Goal: Transaction & Acquisition: Obtain resource

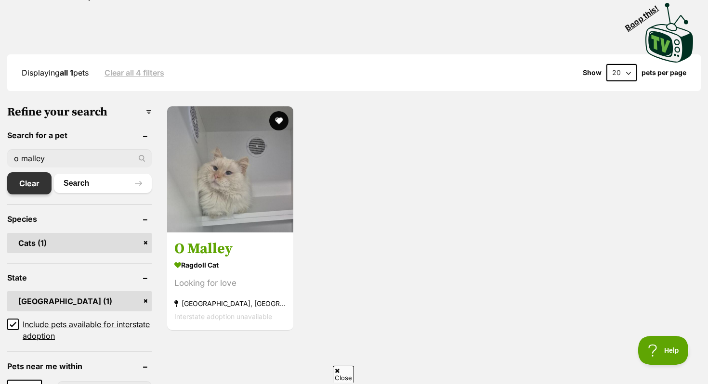
click at [28, 186] on link "Clear" at bounding box center [29, 183] width 44 height 22
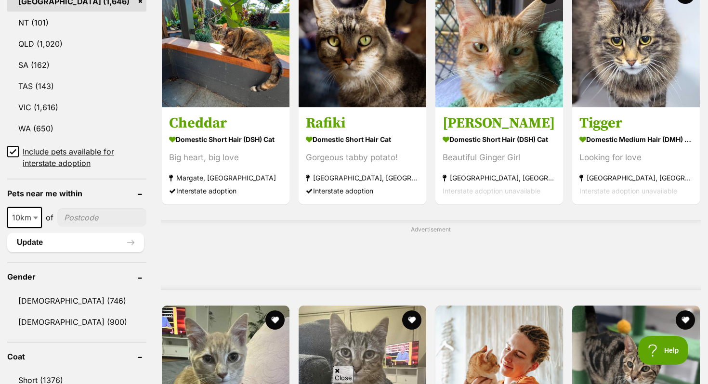
scroll to position [53, 0]
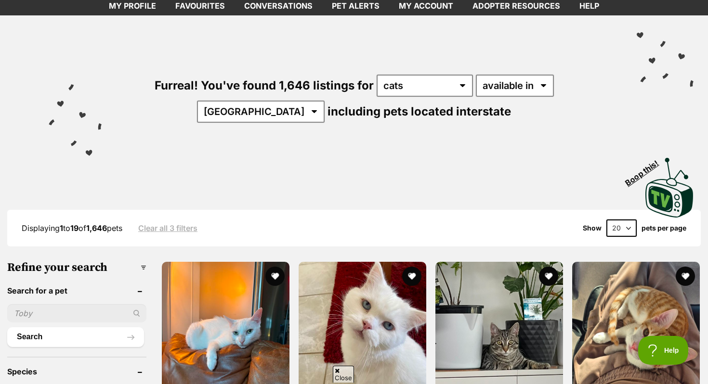
click at [625, 225] on select "20 40 60" at bounding box center [621, 228] width 30 height 17
select select "40"
click at [606, 220] on select "20 40 60" at bounding box center [621, 228] width 30 height 17
click at [628, 224] on select "20 40 60" at bounding box center [621, 228] width 30 height 17
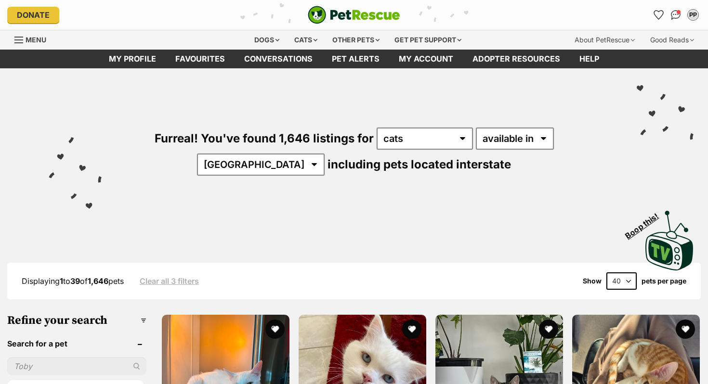
click at [620, 278] on select "20 40 60" at bounding box center [621, 281] width 30 height 17
select select "60"
click at [606, 273] on select "20 40 60" at bounding box center [621, 281] width 30 height 17
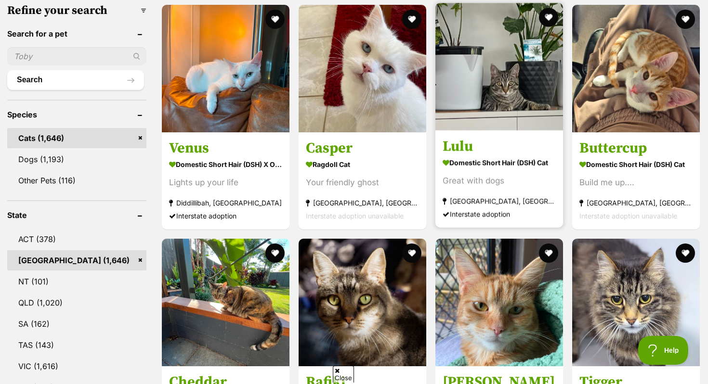
scroll to position [239, 0]
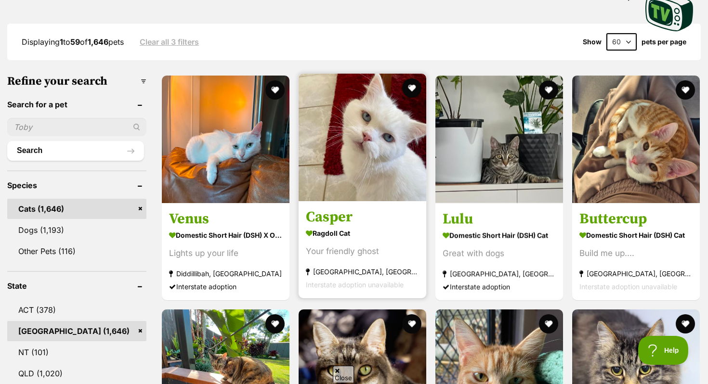
click at [332, 199] on link at bounding box center [363, 199] width 128 height 10
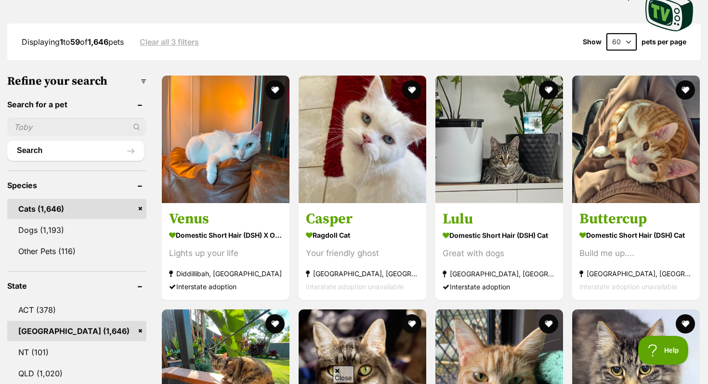
click at [392, 26] on div "Displaying 1 to 59 of 1,646 pets Clear all 3 filters Show 20 40 60 pets per page" at bounding box center [353, 42] width 693 height 37
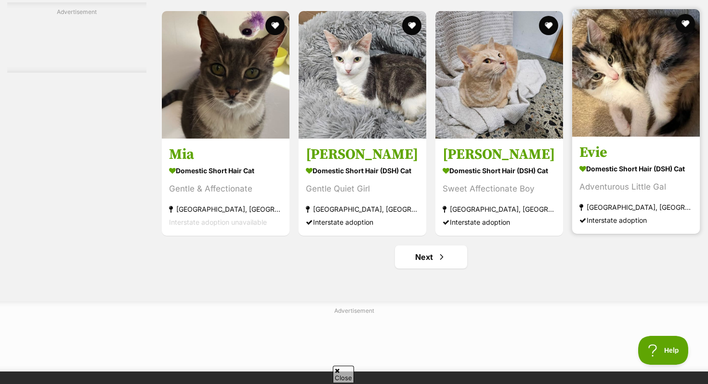
scroll to position [4497, 0]
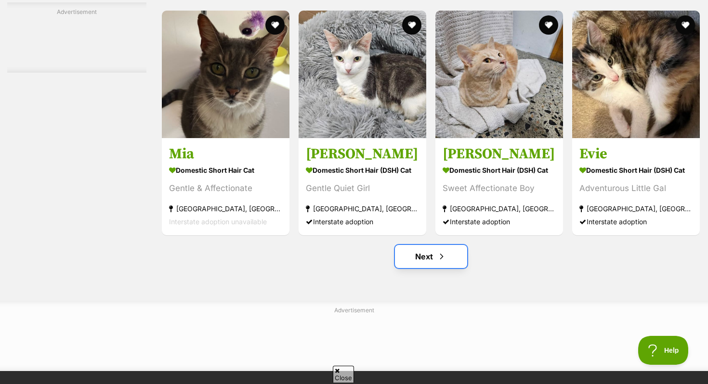
click at [440, 262] on span "Next page" at bounding box center [442, 257] width 10 height 12
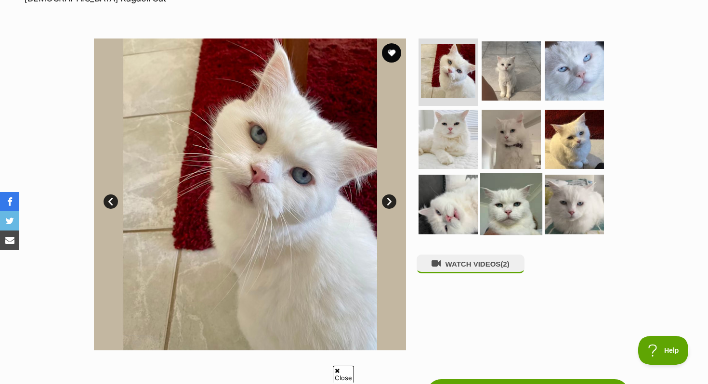
click at [507, 209] on img at bounding box center [511, 204] width 62 height 62
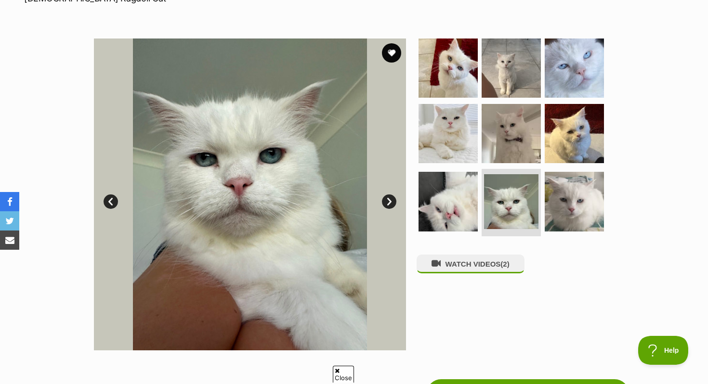
click at [389, 198] on link "Next" at bounding box center [389, 202] width 14 height 14
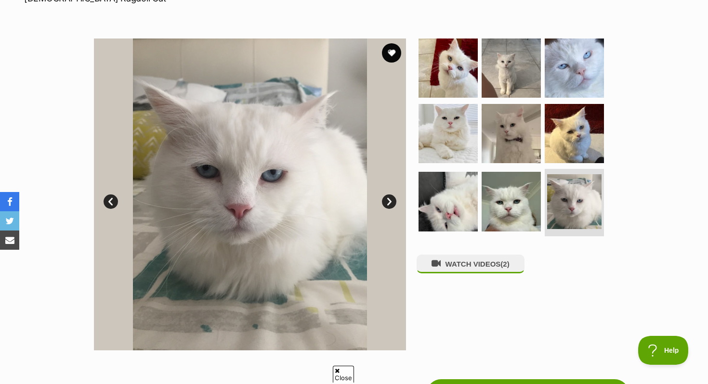
click at [387, 199] on link "Next" at bounding box center [389, 202] width 14 height 14
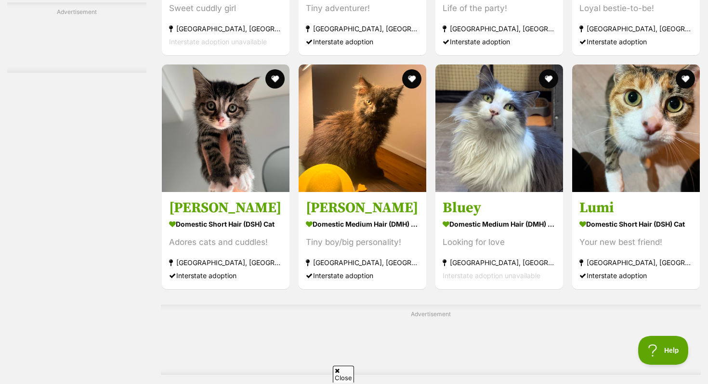
scroll to position [3230, 0]
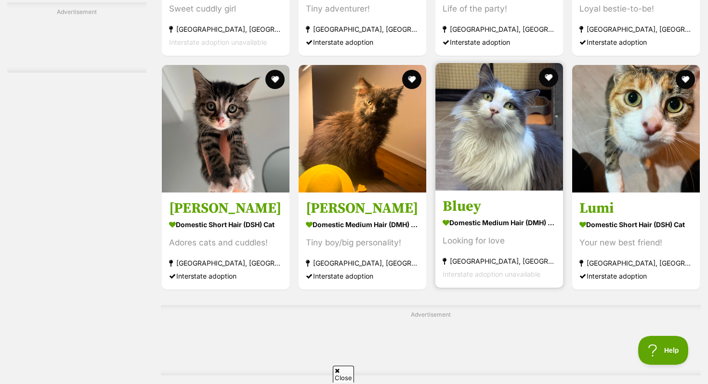
click at [521, 162] on img at bounding box center [499, 127] width 128 height 128
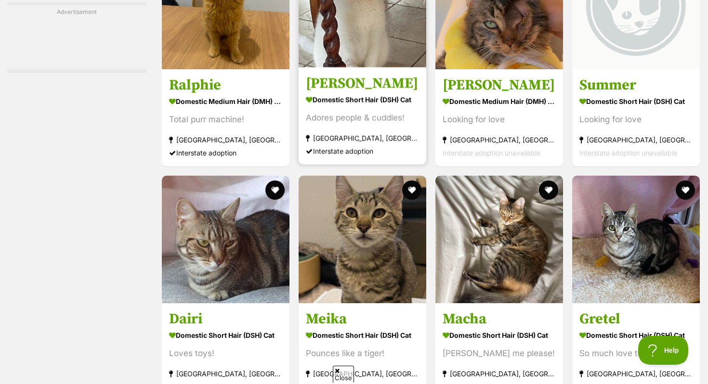
scroll to position [4003, 0]
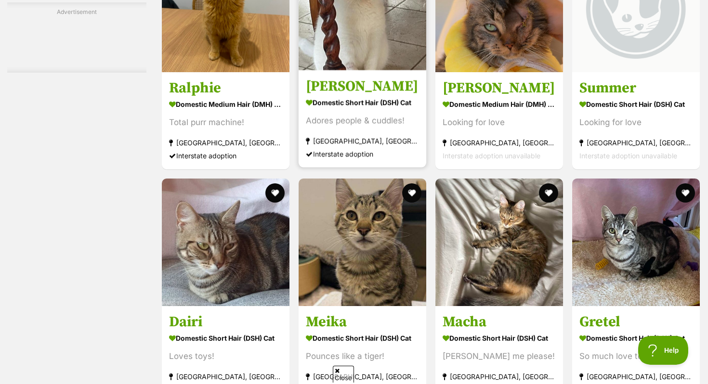
click at [366, 104] on link "Jon Snow Domestic Short Hair (DSH) Cat Adores people & cuddles! Marrickville, N…" at bounding box center [363, 119] width 128 height 98
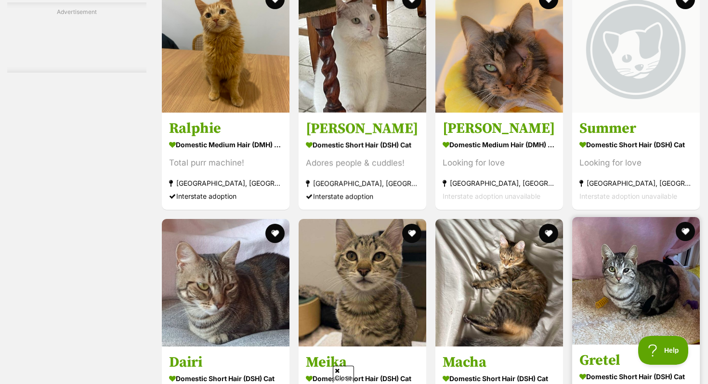
scroll to position [3961, 0]
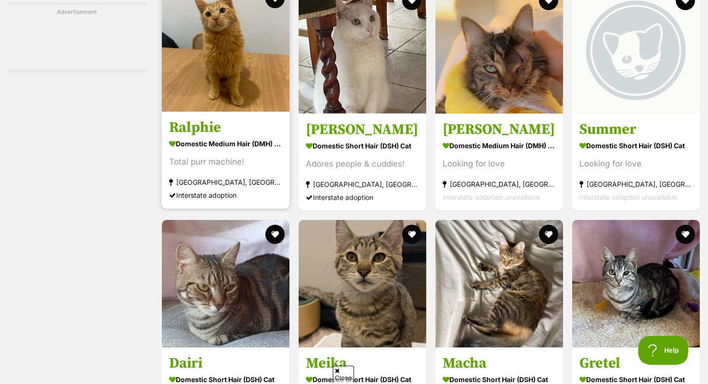
click at [246, 78] on img at bounding box center [226, 48] width 128 height 128
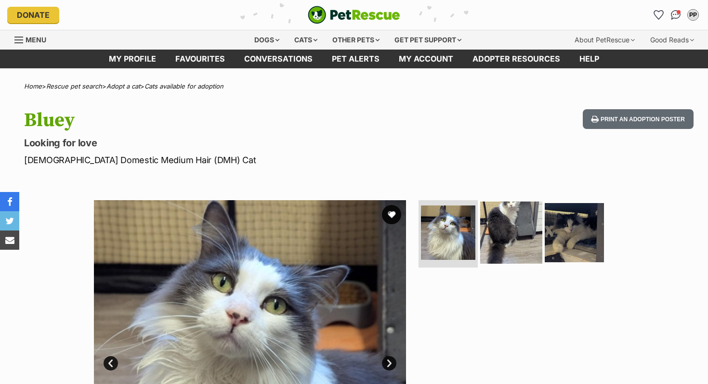
click at [503, 233] on img at bounding box center [511, 233] width 62 height 62
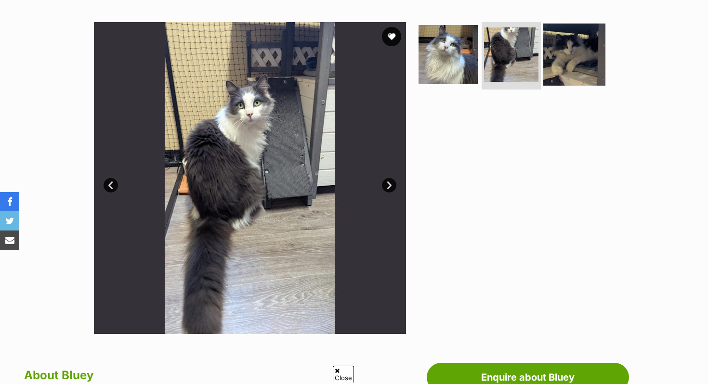
click at [573, 85] on link at bounding box center [574, 82] width 62 height 11
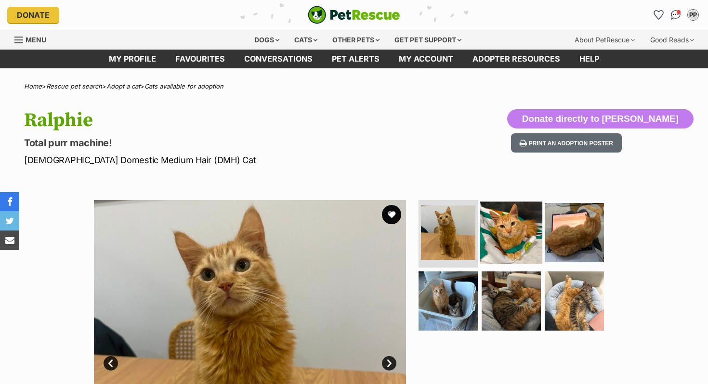
click at [516, 226] on img at bounding box center [511, 233] width 62 height 62
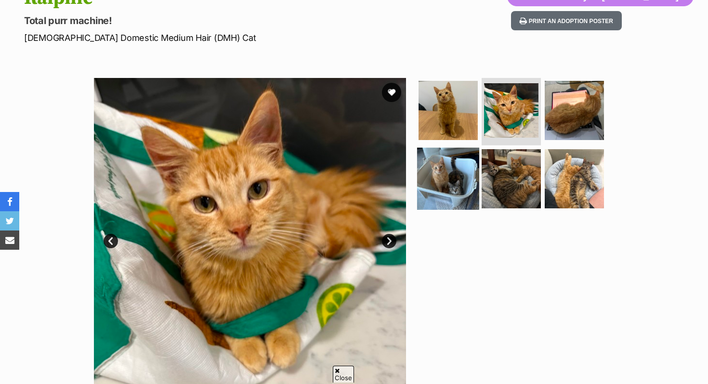
click at [461, 177] on img at bounding box center [448, 178] width 62 height 62
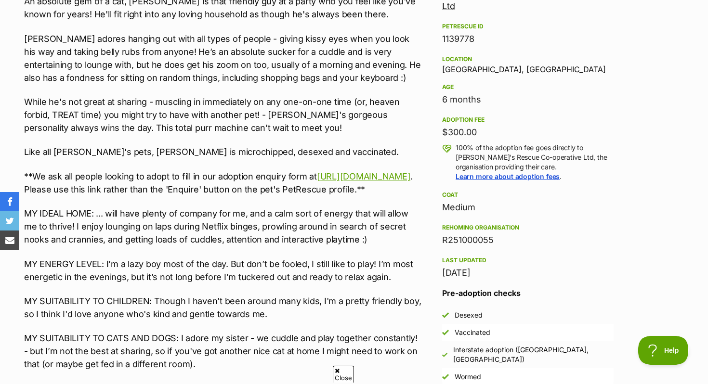
scroll to position [606, 0]
click at [317, 181] on link "https://form.jotform.co/92940837256870" at bounding box center [363, 176] width 93 height 10
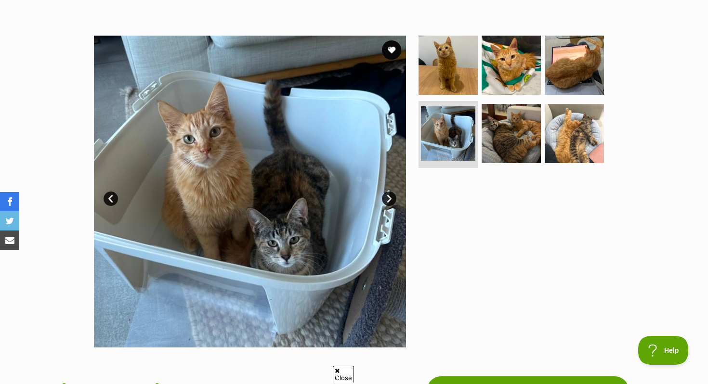
scroll to position [161, 0]
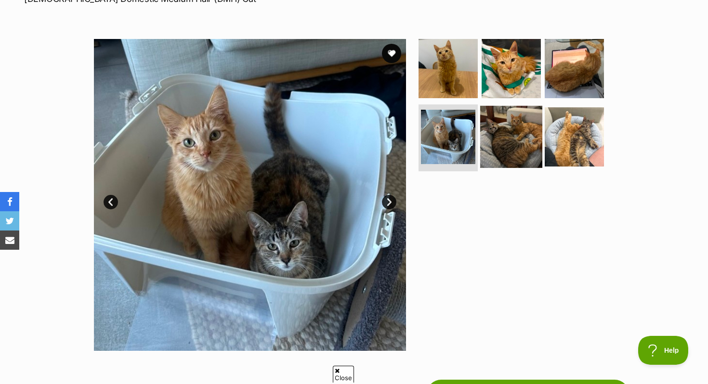
click at [506, 137] on img at bounding box center [511, 136] width 62 height 62
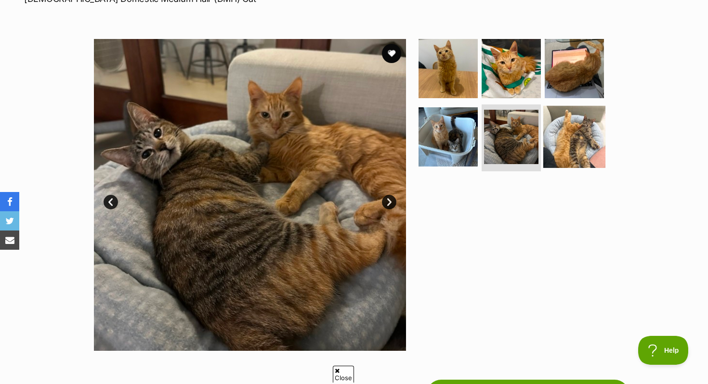
click at [587, 145] on img at bounding box center [574, 136] width 62 height 62
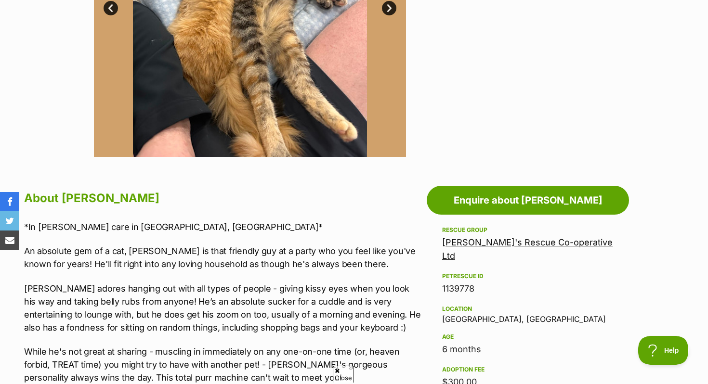
scroll to position [386, 0]
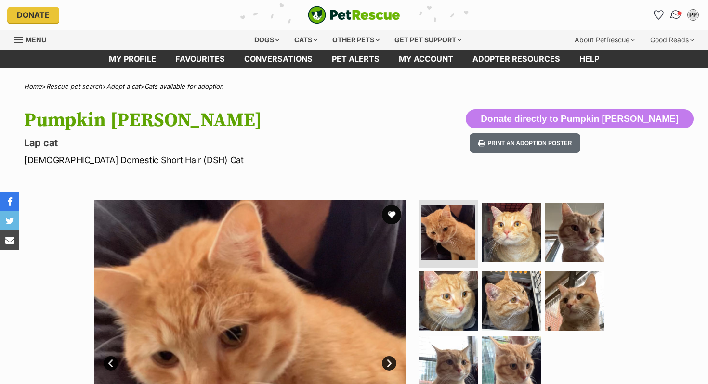
click at [675, 17] on img "Conversations" at bounding box center [675, 15] width 13 height 13
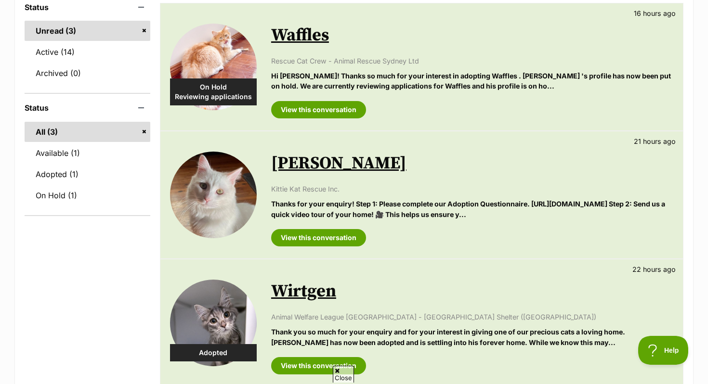
scroll to position [163, 0]
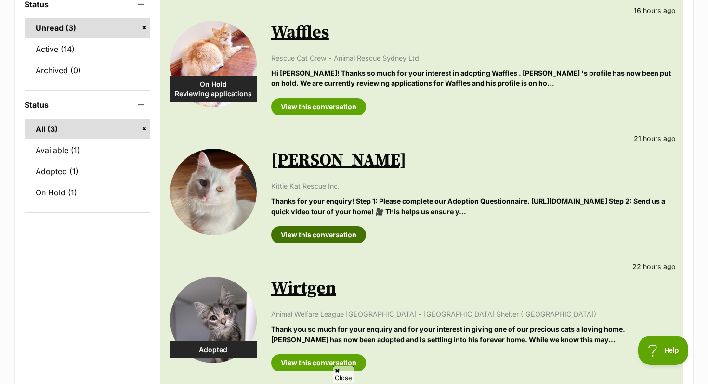
click at [308, 236] on link "View this conversation" at bounding box center [318, 234] width 95 height 17
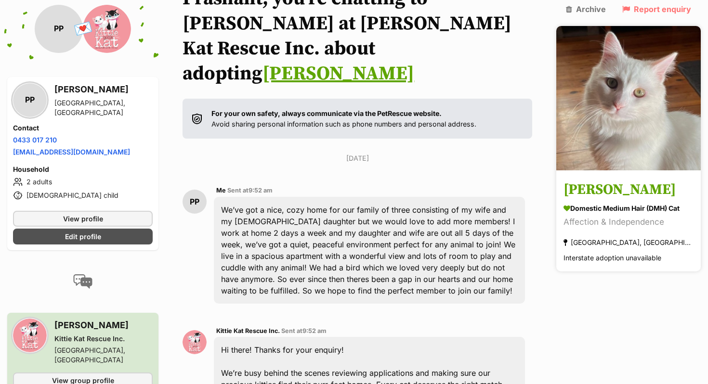
scroll to position [111, 0]
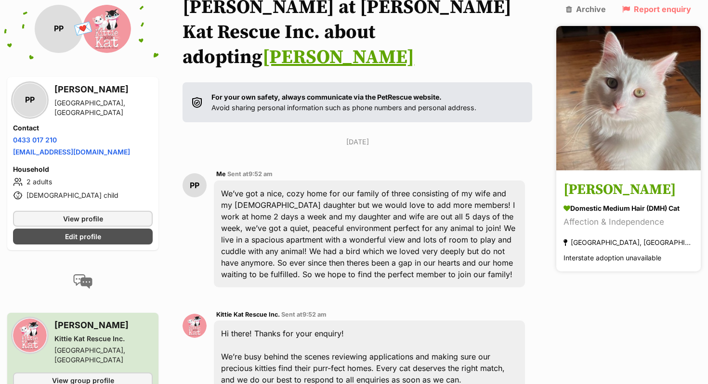
click at [668, 123] on img at bounding box center [628, 98] width 144 height 144
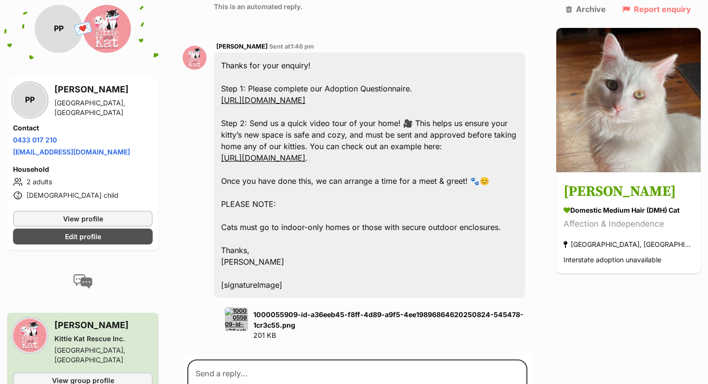
scroll to position [550, 0]
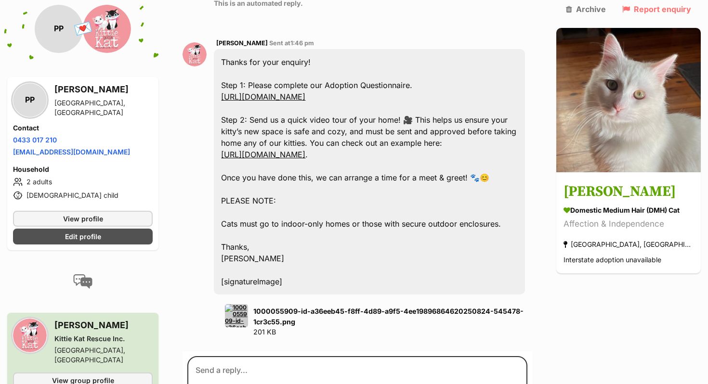
click at [305, 150] on link "[URL][DOMAIN_NAME]" at bounding box center [263, 155] width 84 height 10
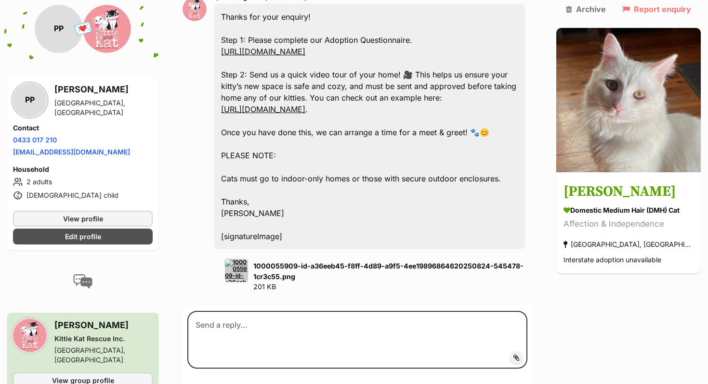
scroll to position [595, 0]
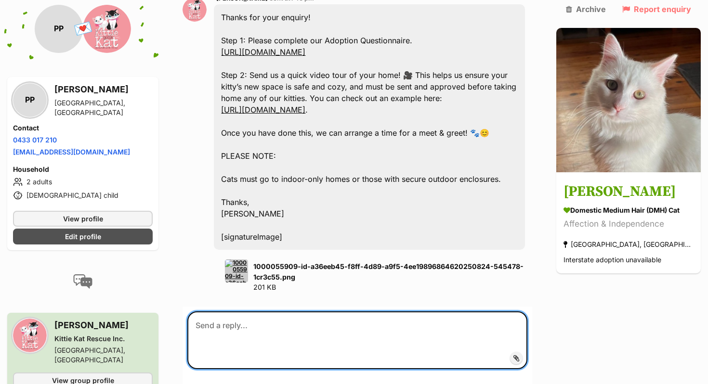
click at [270, 312] on textarea at bounding box center [357, 341] width 340 height 58
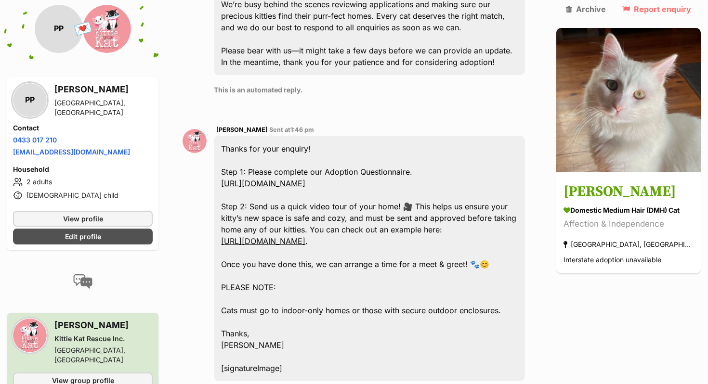
scroll to position [461, 0]
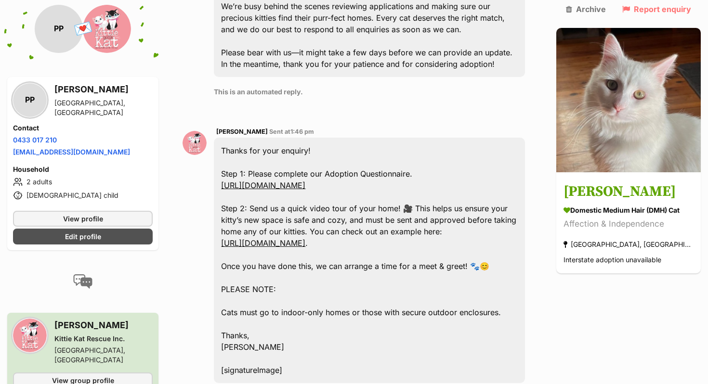
click at [305, 181] on link "https://tinyurl.com/KKRAdoptionQuestionnaire" at bounding box center [263, 186] width 84 height 10
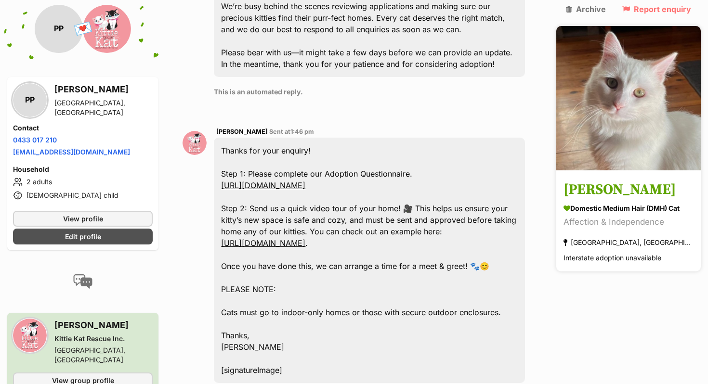
click at [650, 147] on img at bounding box center [628, 98] width 144 height 144
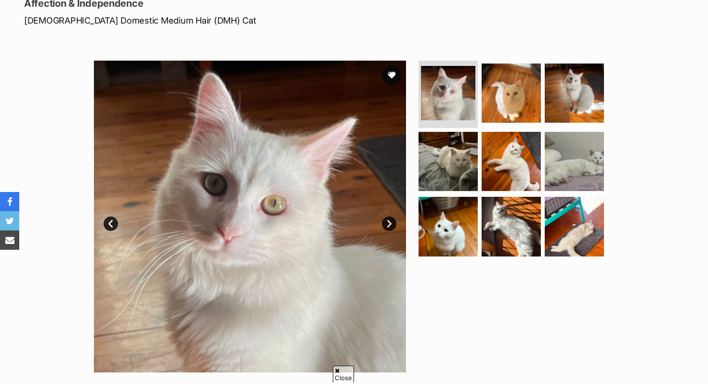
scroll to position [141, 0]
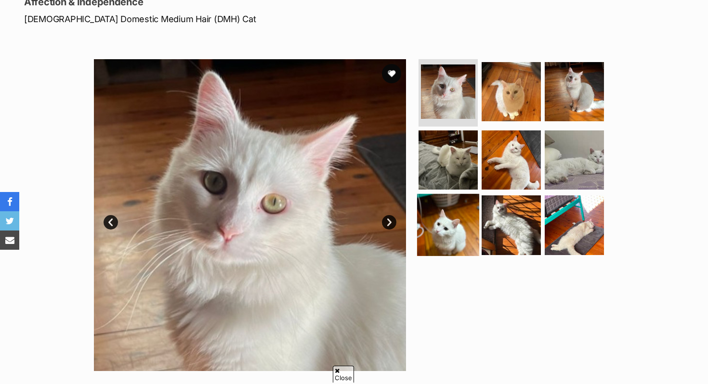
click at [438, 233] on img at bounding box center [448, 225] width 62 height 62
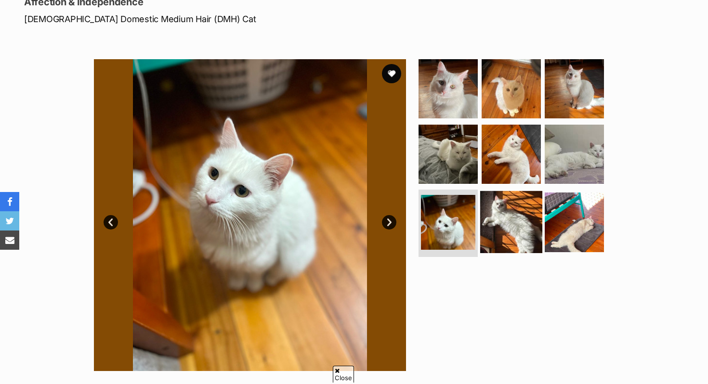
scroll to position [0, 0]
click at [526, 207] on img at bounding box center [511, 222] width 62 height 62
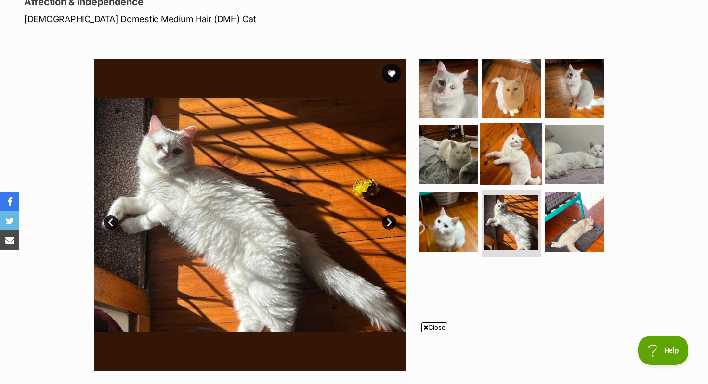
click at [527, 156] on img at bounding box center [511, 154] width 62 height 62
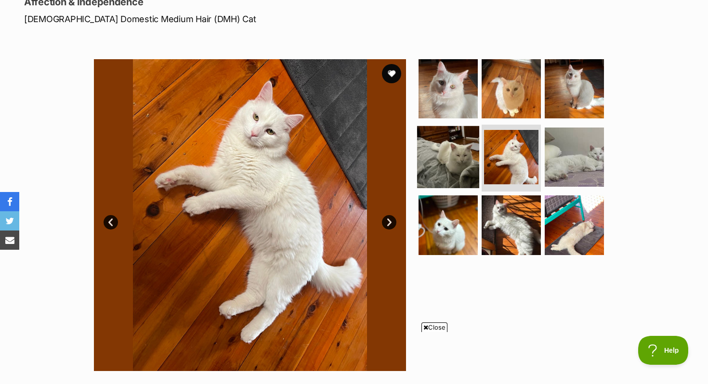
click at [448, 143] on img at bounding box center [448, 157] width 62 height 62
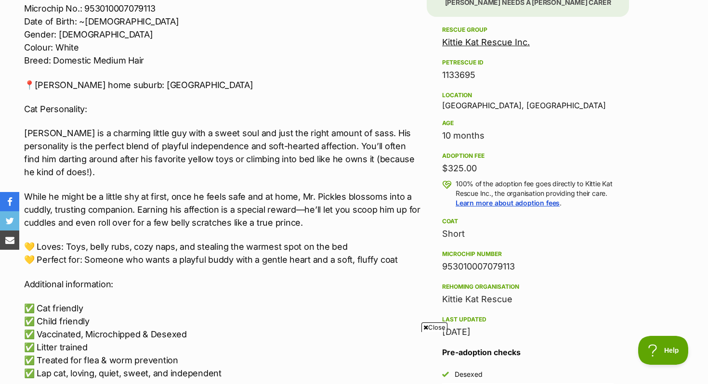
scroll to position [643, 0]
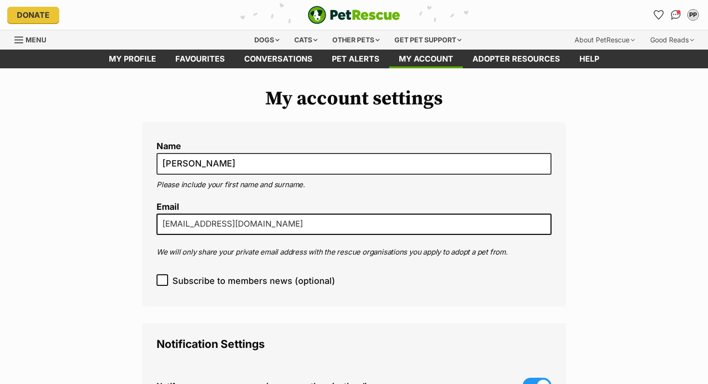
drag, startPoint x: 311, startPoint y: 225, endPoint x: 152, endPoint y: 219, distance: 158.5
click at [152, 221] on div "Name Prashant Patel Please include your first name and surname. Email prashantp…" at bounding box center [354, 214] width 424 height 184
click at [135, 204] on div "My account settings Name Prashant Patel Please include your first name and surn…" at bounding box center [354, 383] width 453 height 591
drag, startPoint x: 293, startPoint y: 223, endPoint x: 112, endPoint y: 215, distance: 181.2
click at [112, 215] on div "My account settings Name Prashant Patel Please include your first name and surn…" at bounding box center [354, 383] width 708 height 591
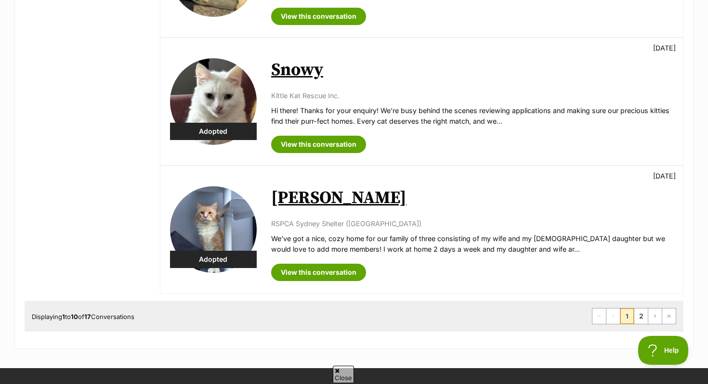
scroll to position [1128, 0]
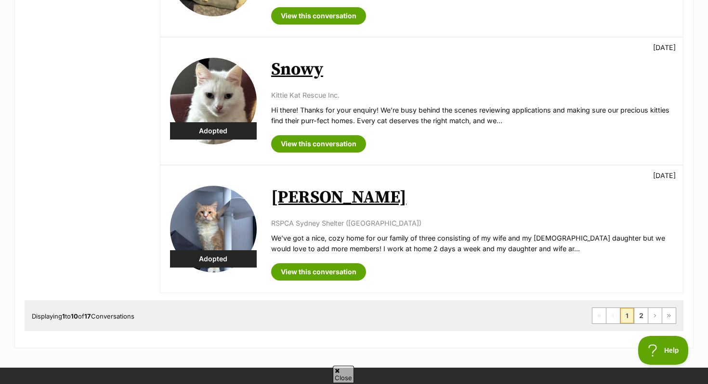
click at [206, 224] on img at bounding box center [213, 229] width 87 height 87
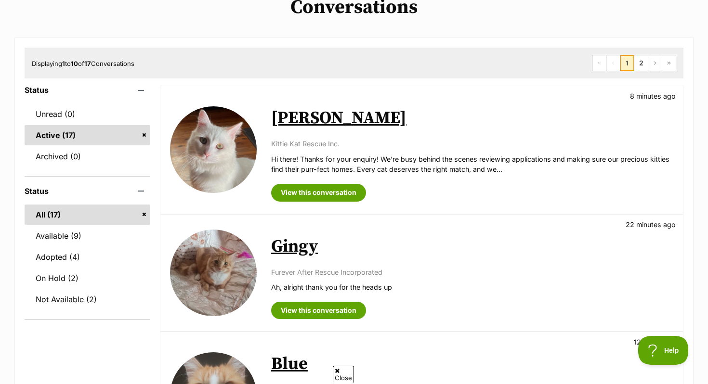
scroll to position [0, 0]
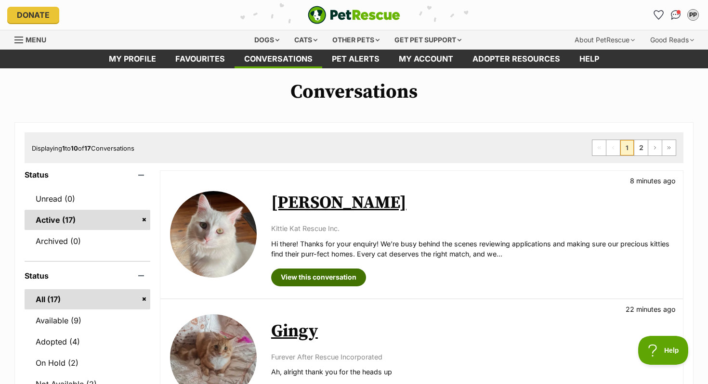
click at [315, 285] on link "View this conversation" at bounding box center [318, 277] width 95 height 17
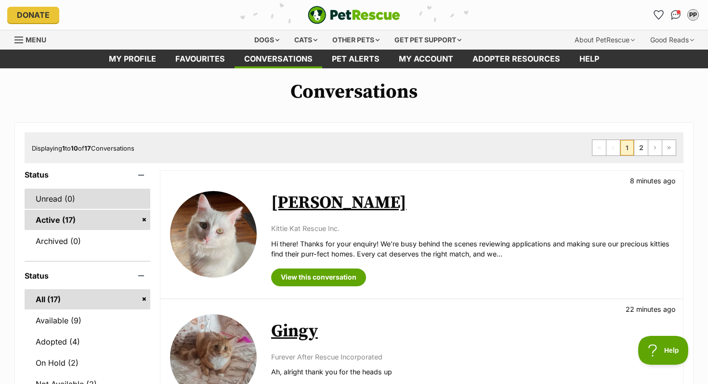
click at [61, 202] on link "Unread (0)" at bounding box center [88, 199] width 126 height 20
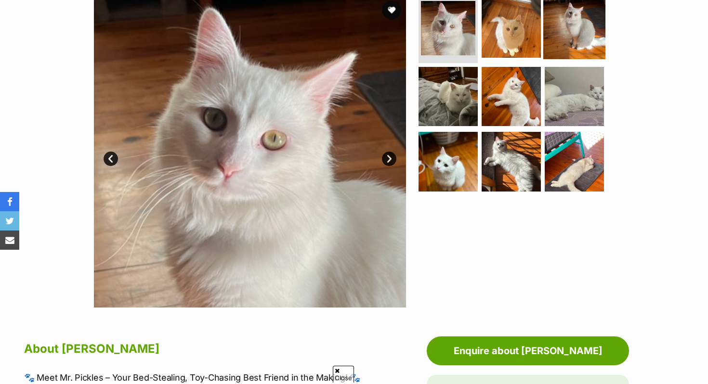
scroll to position [212, 0]
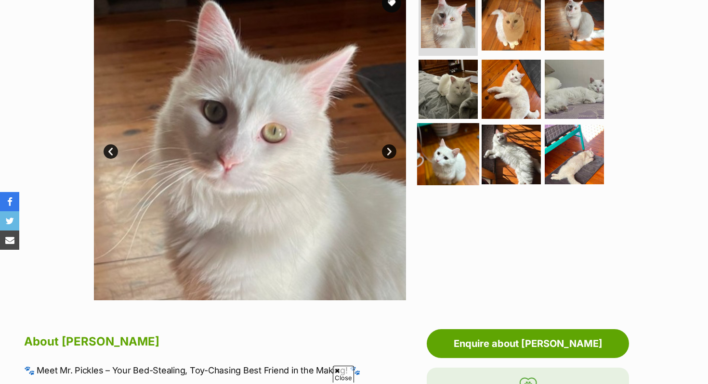
click at [443, 158] on img at bounding box center [448, 154] width 62 height 62
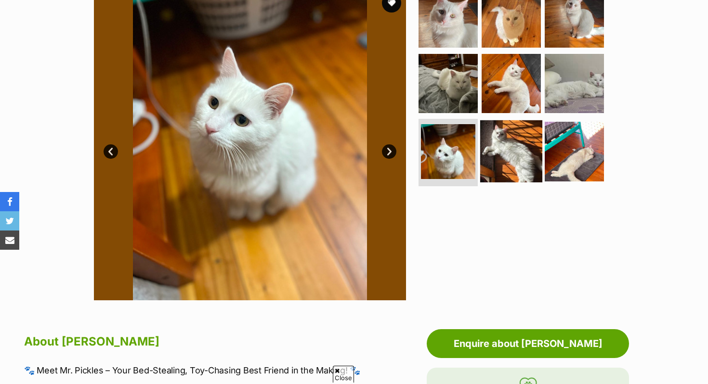
click at [496, 154] on img at bounding box center [511, 151] width 62 height 62
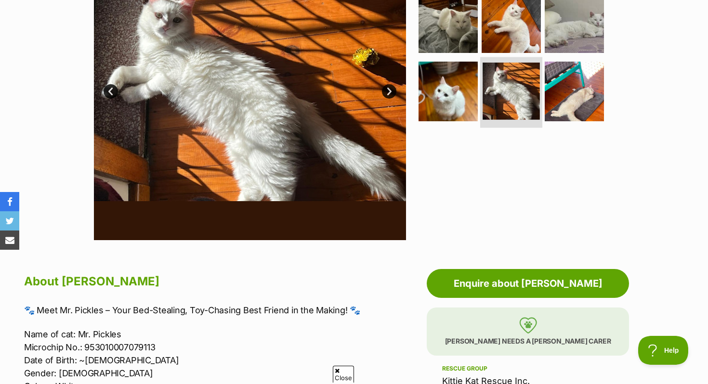
scroll to position [230, 0]
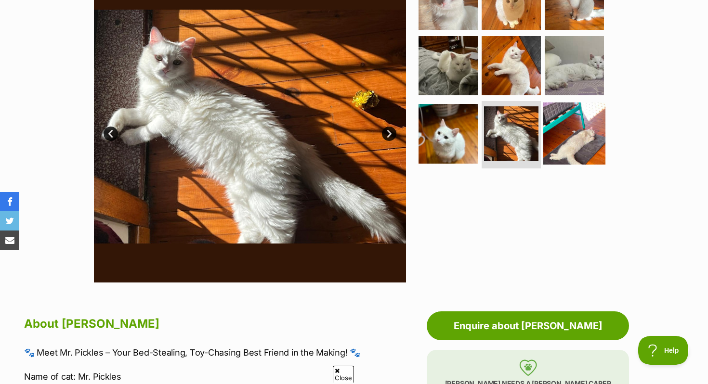
click at [599, 132] on img at bounding box center [574, 134] width 62 height 62
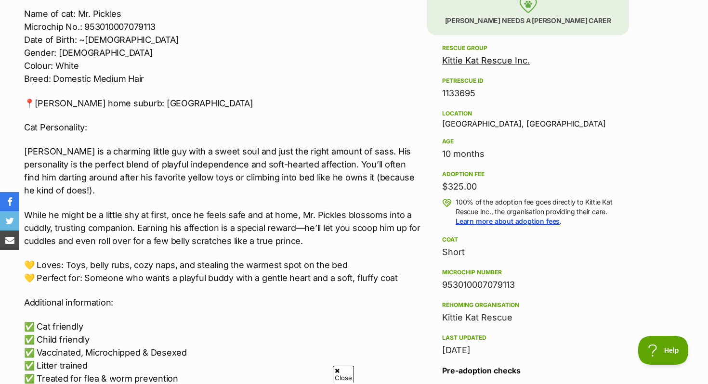
scroll to position [0, 0]
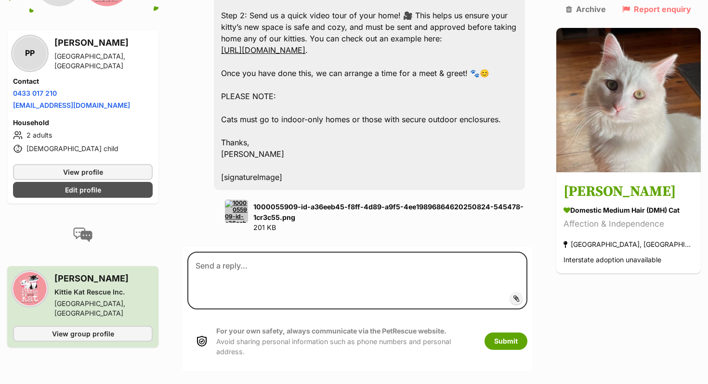
scroll to position [722, 0]
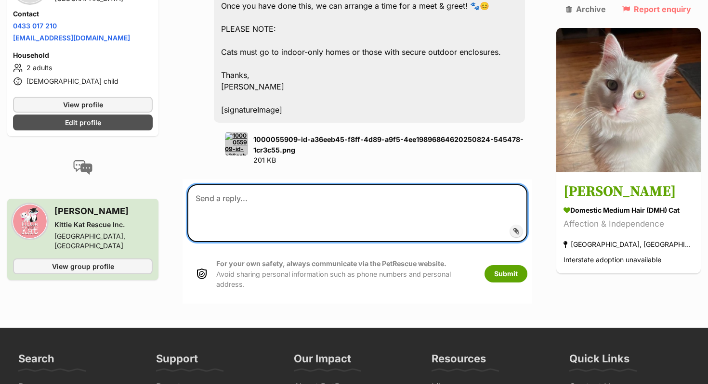
click at [257, 184] on textarea at bounding box center [357, 213] width 340 height 58
type textarea "Hi, where can I send the video?"
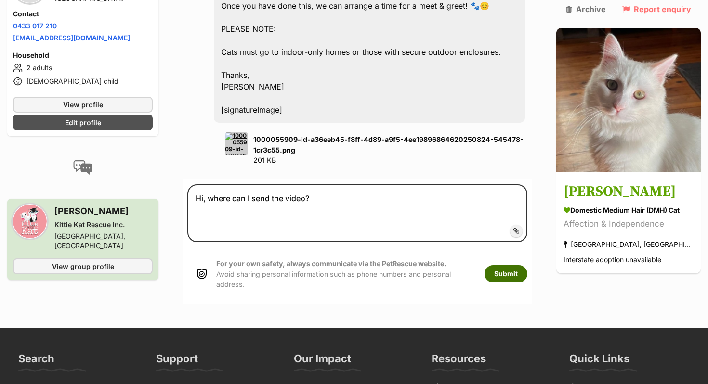
click at [519, 265] on button "Submit" at bounding box center [505, 273] width 43 height 17
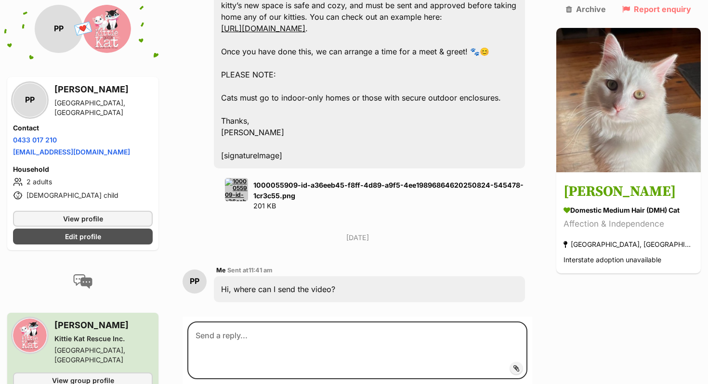
scroll to position [675, 0]
click at [527, 365] on span "Add attachment" at bounding box center [549, 369] width 52 height 8
click at [0, 0] on input "Add attachment" at bounding box center [0, 0] width 0 height 0
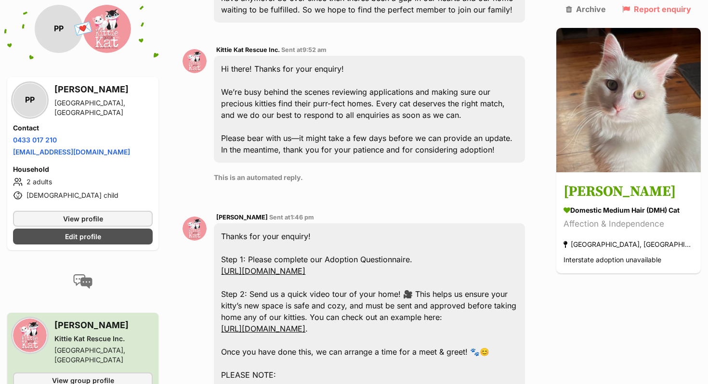
scroll to position [0, 0]
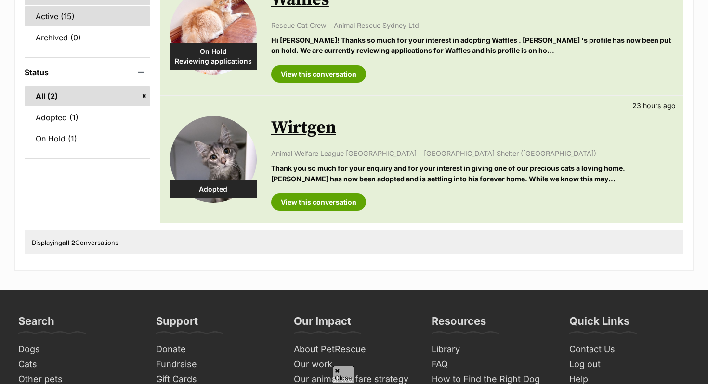
scroll to position [192, 0]
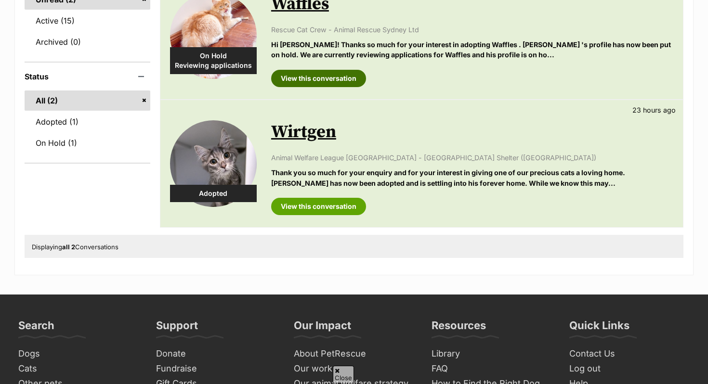
click at [328, 73] on link "View this conversation" at bounding box center [318, 78] width 95 height 17
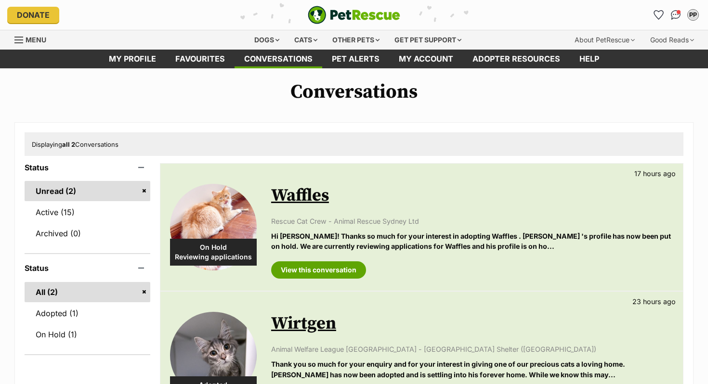
scroll to position [0, 0]
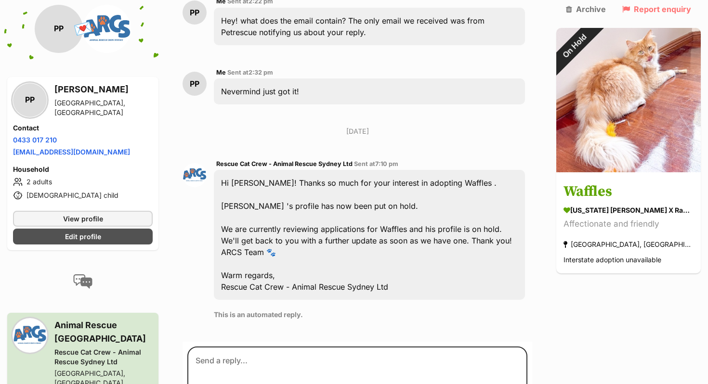
scroll to position [1006, 0]
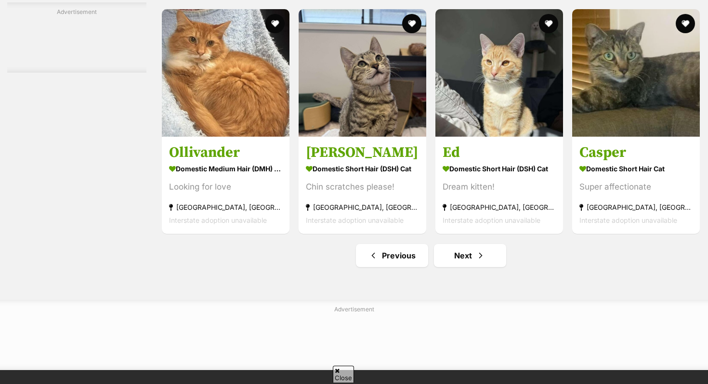
scroll to position [4418, 0]
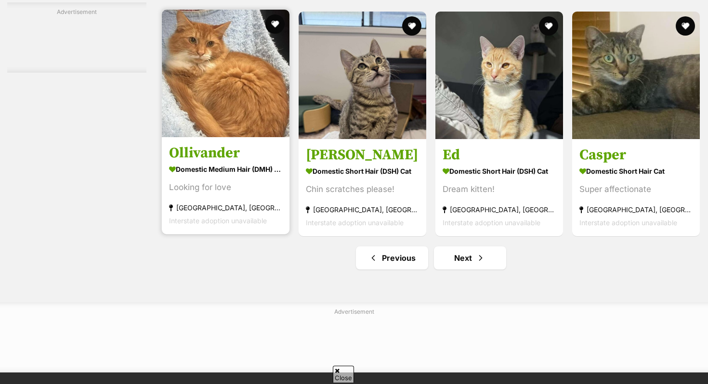
click at [225, 130] on img at bounding box center [226, 74] width 128 height 128
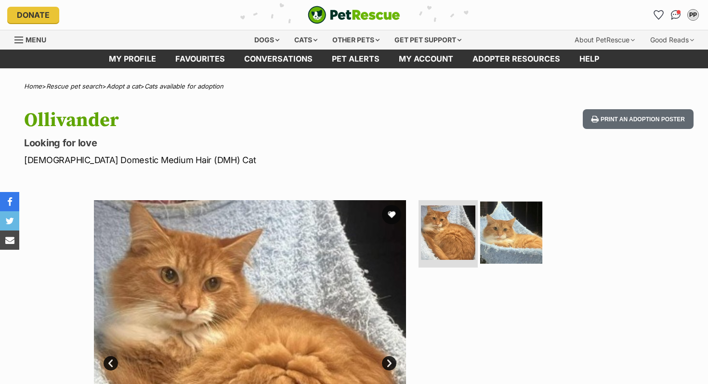
click at [505, 246] on img at bounding box center [511, 233] width 62 height 62
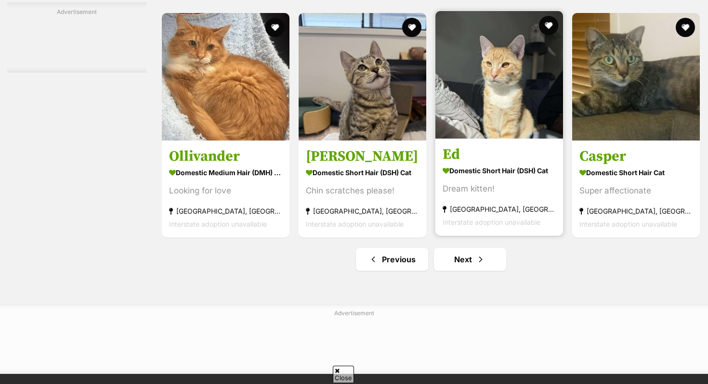
scroll to position [4418, 0]
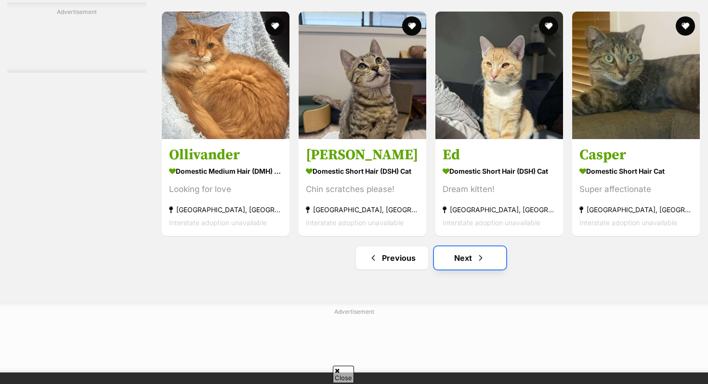
click at [468, 268] on link "Next" at bounding box center [470, 258] width 72 height 23
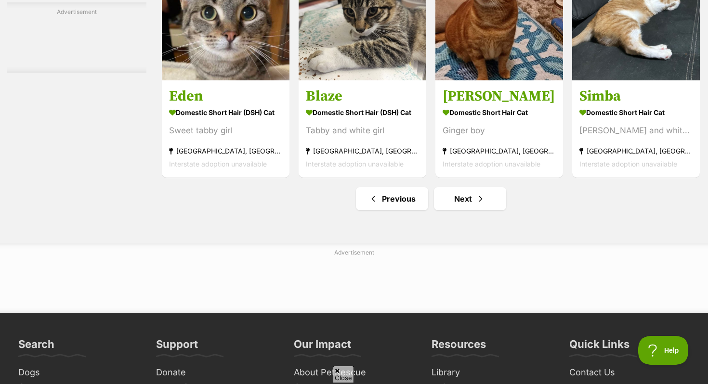
scroll to position [4623, 0]
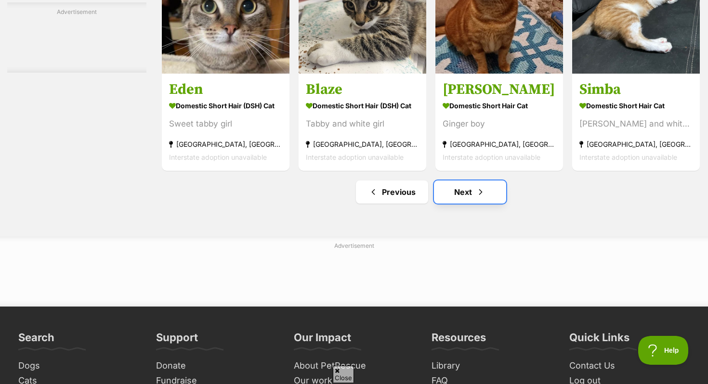
click at [467, 204] on link "Next" at bounding box center [470, 192] width 72 height 23
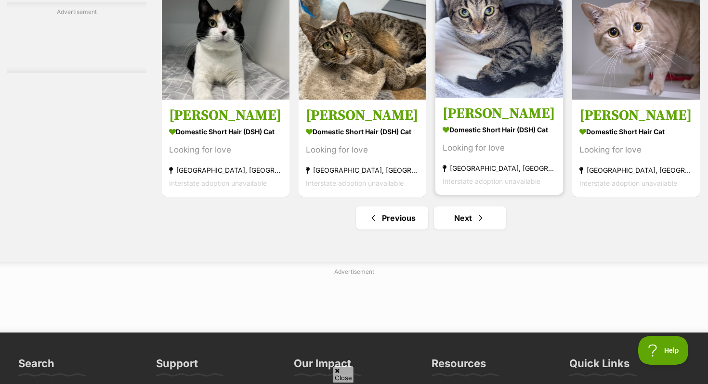
scroll to position [4536, 0]
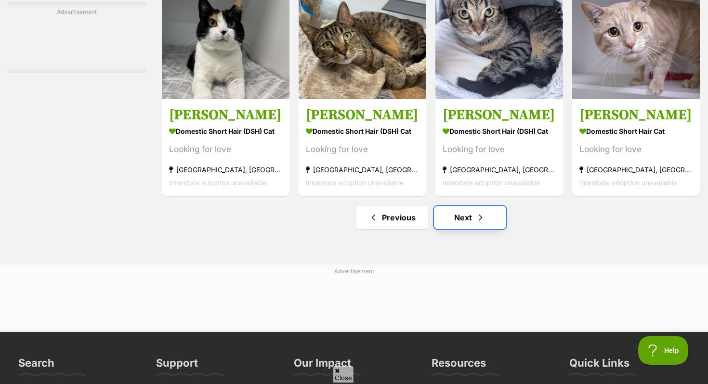
click at [459, 221] on link "Next" at bounding box center [470, 217] width 72 height 23
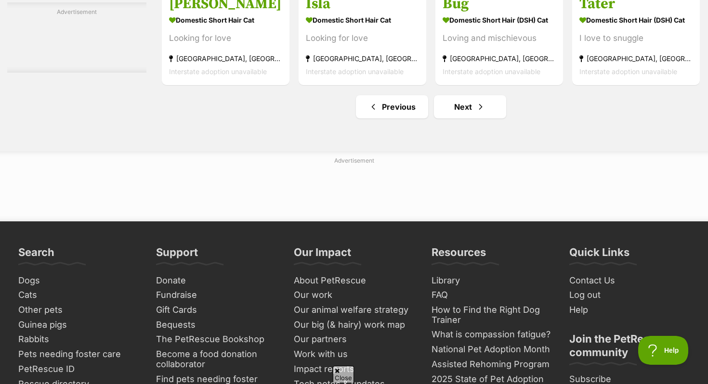
scroll to position [4572, 0]
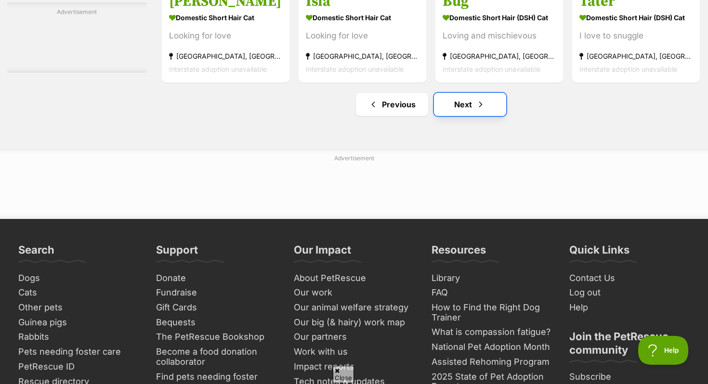
click at [469, 113] on link "Next" at bounding box center [470, 104] width 72 height 23
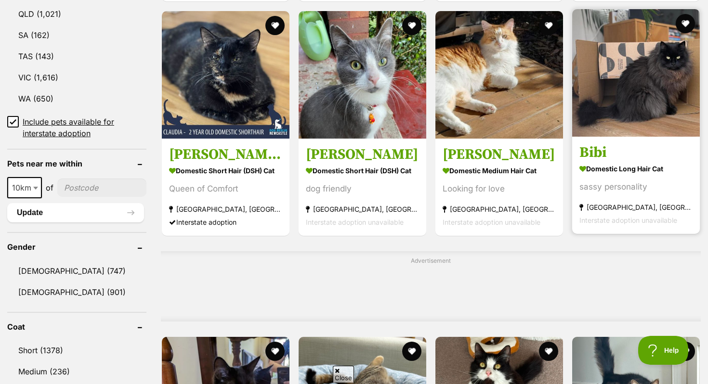
scroll to position [599, 0]
click at [614, 157] on h3 "Bibi" at bounding box center [635, 153] width 113 height 18
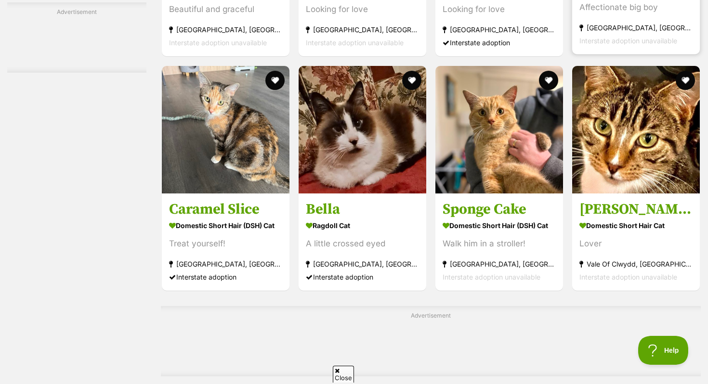
scroll to position [4174, 0]
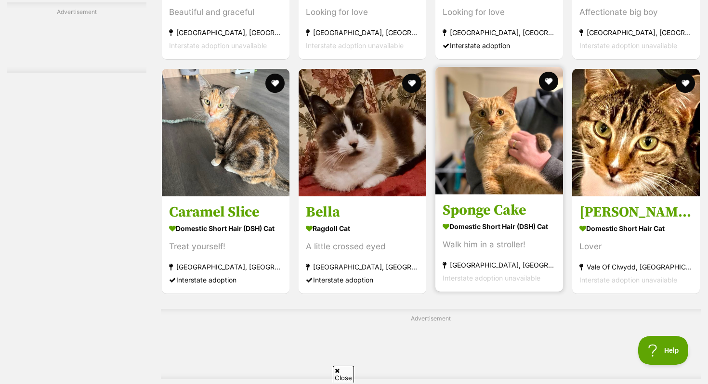
click at [470, 233] on strong "Domestic Short Hair (DSH) Cat" at bounding box center [499, 227] width 113 height 14
click at [500, 164] on img at bounding box center [499, 131] width 128 height 128
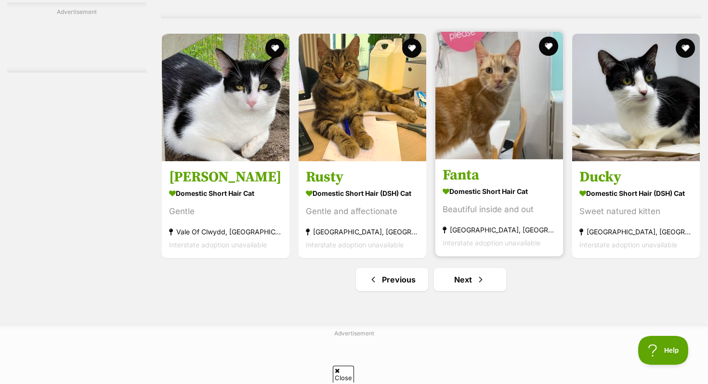
scroll to position [4571, 0]
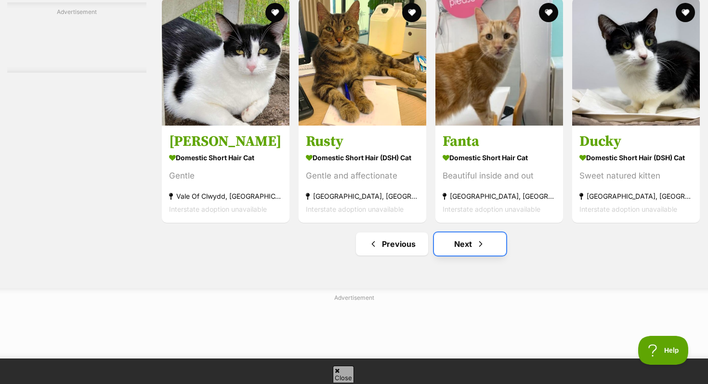
click at [467, 256] on link "Next" at bounding box center [470, 244] width 72 height 23
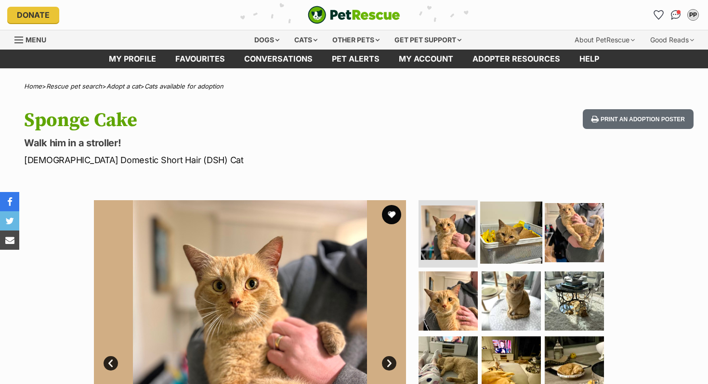
click at [522, 231] on img at bounding box center [511, 233] width 62 height 62
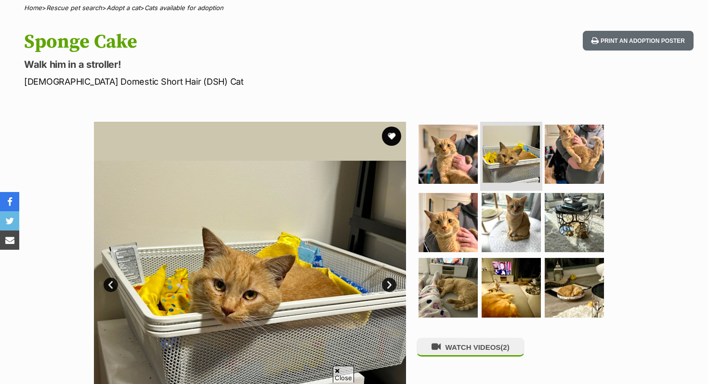
scroll to position [79, 0]
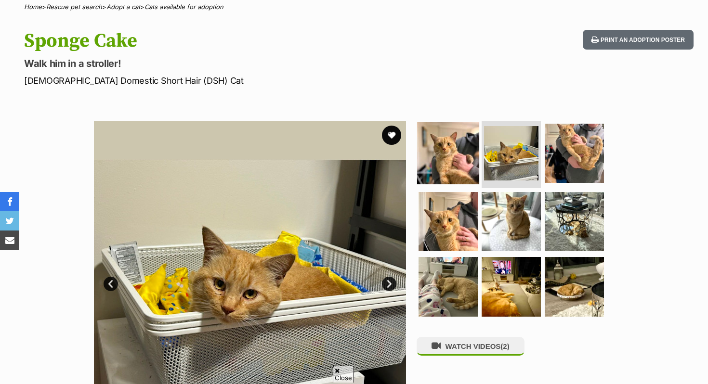
click at [443, 167] on img at bounding box center [448, 153] width 62 height 62
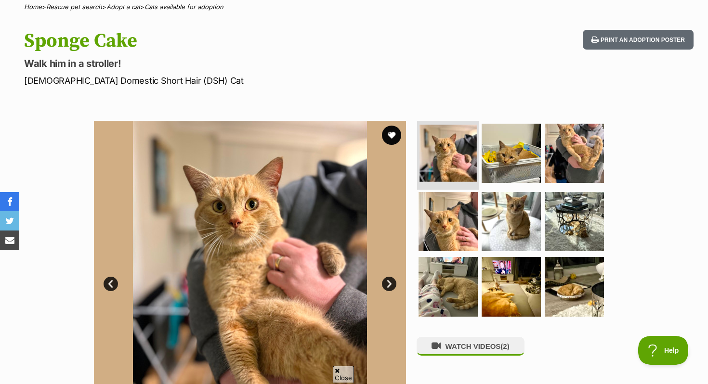
scroll to position [0, 0]
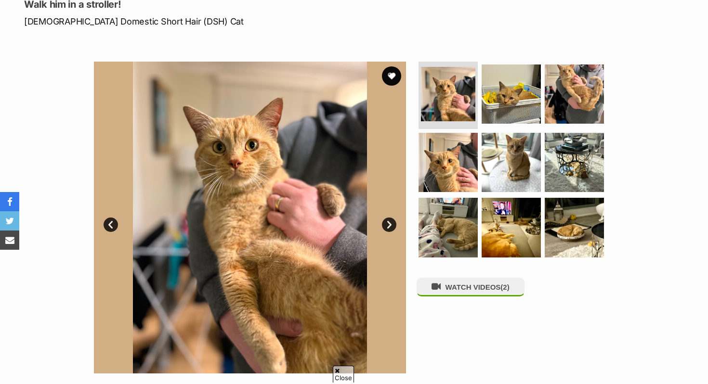
scroll to position [140, 0]
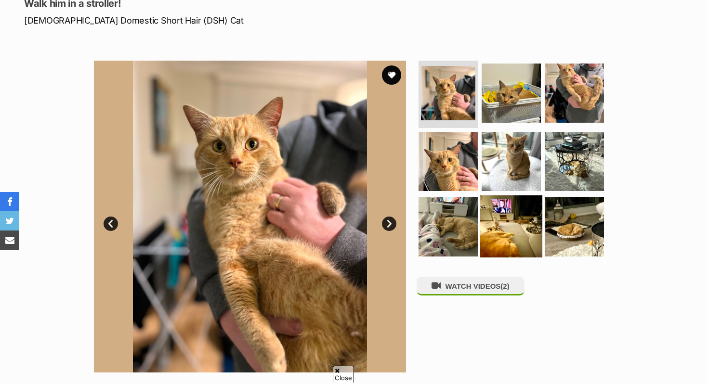
click at [498, 232] on img at bounding box center [511, 226] width 62 height 62
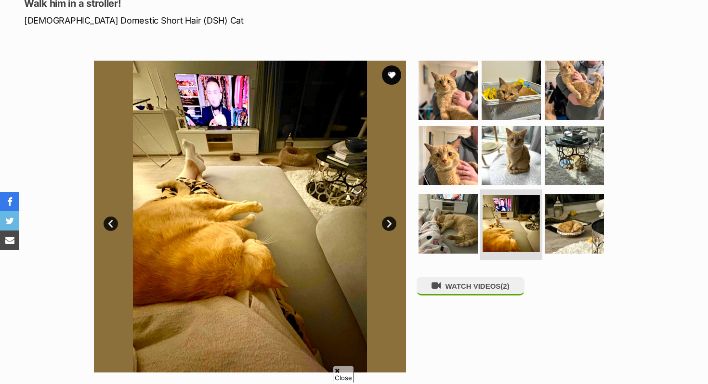
scroll to position [0, 0]
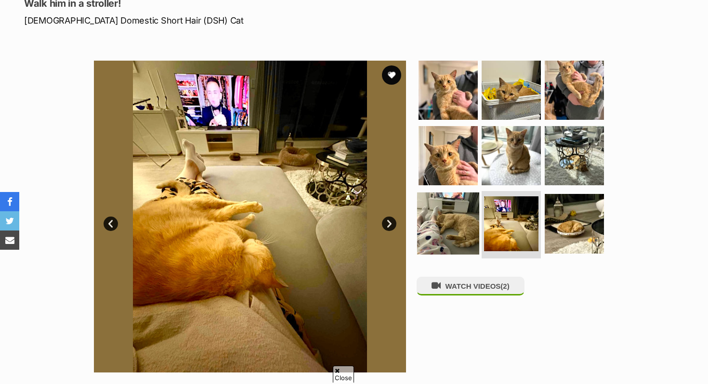
click at [450, 228] on img at bounding box center [448, 224] width 62 height 62
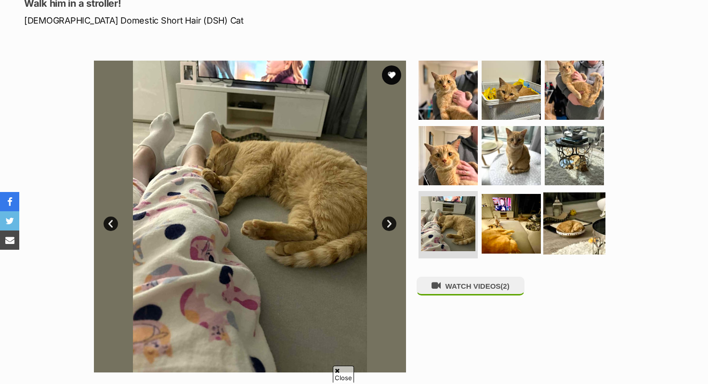
click at [555, 233] on img at bounding box center [574, 224] width 62 height 62
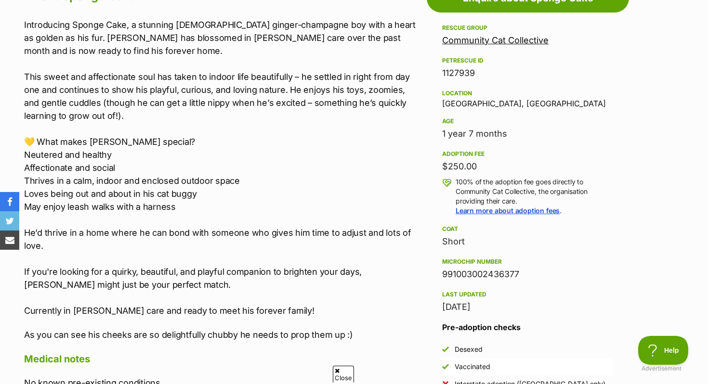
scroll to position [557, 0]
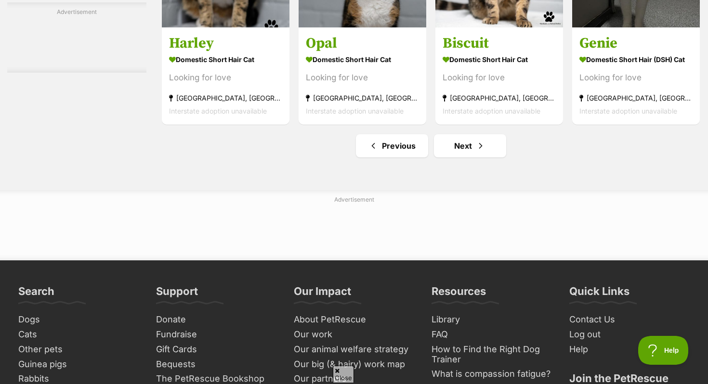
scroll to position [4607, 0]
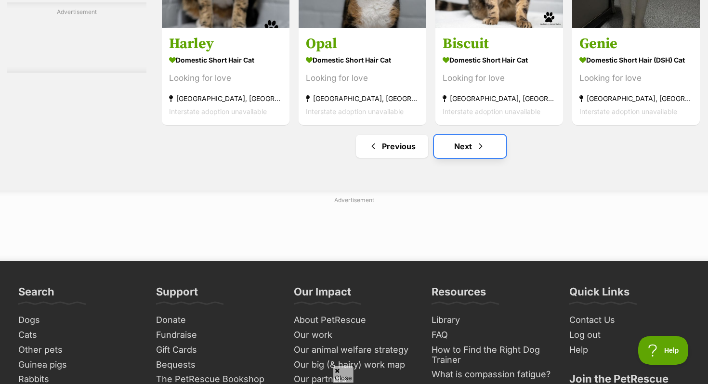
click at [461, 158] on link "Next" at bounding box center [470, 146] width 72 height 23
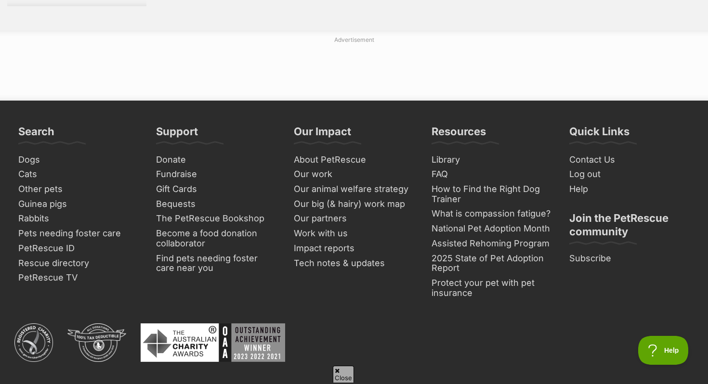
scroll to position [4690, 0]
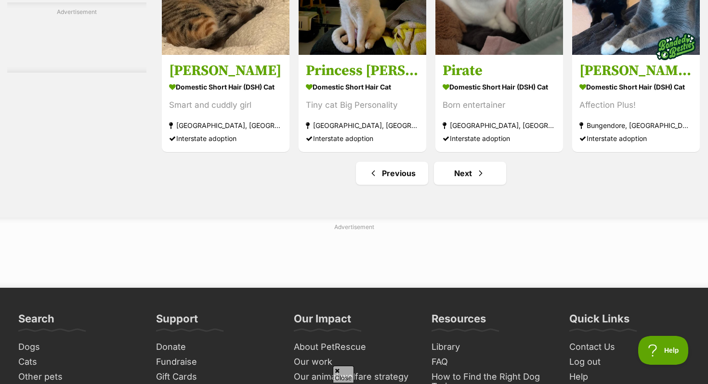
scroll to position [4566, 0]
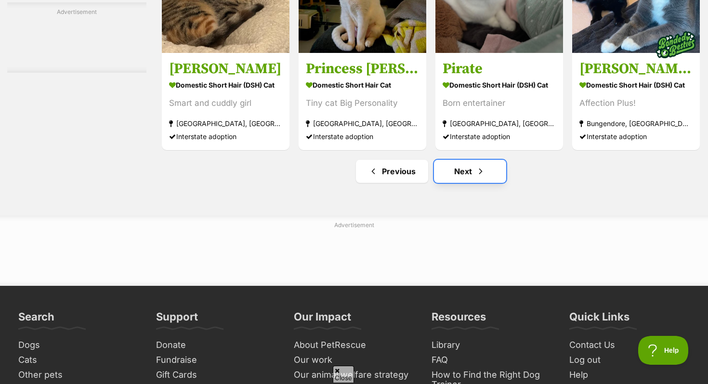
click at [454, 183] on link "Next" at bounding box center [470, 171] width 72 height 23
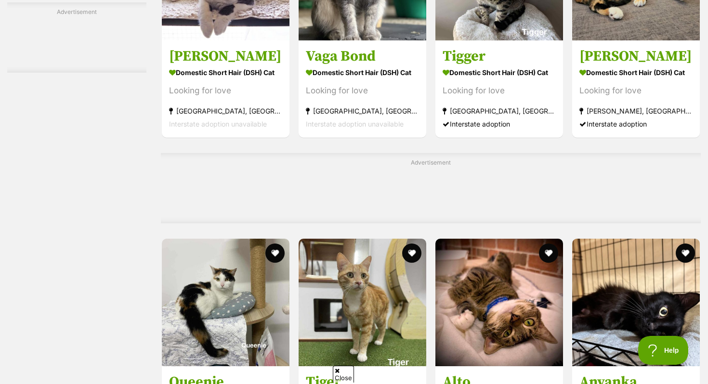
scroll to position [3425, 0]
